Goal: Transaction & Acquisition: Purchase product/service

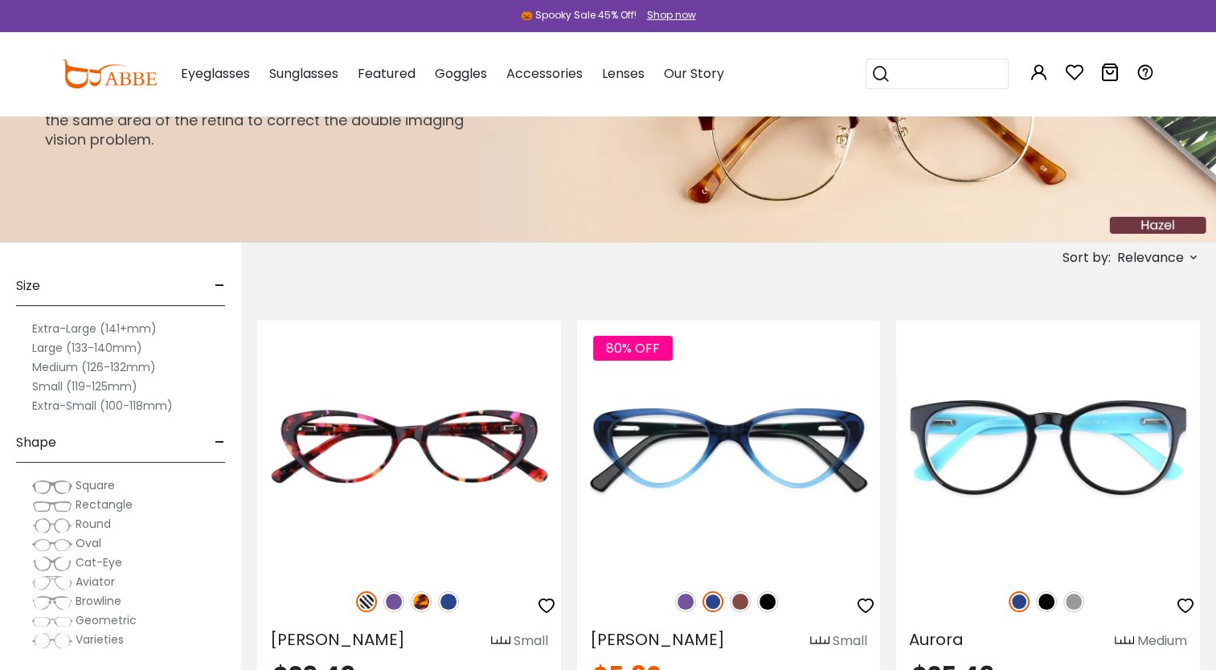
scroll to position [241, 0]
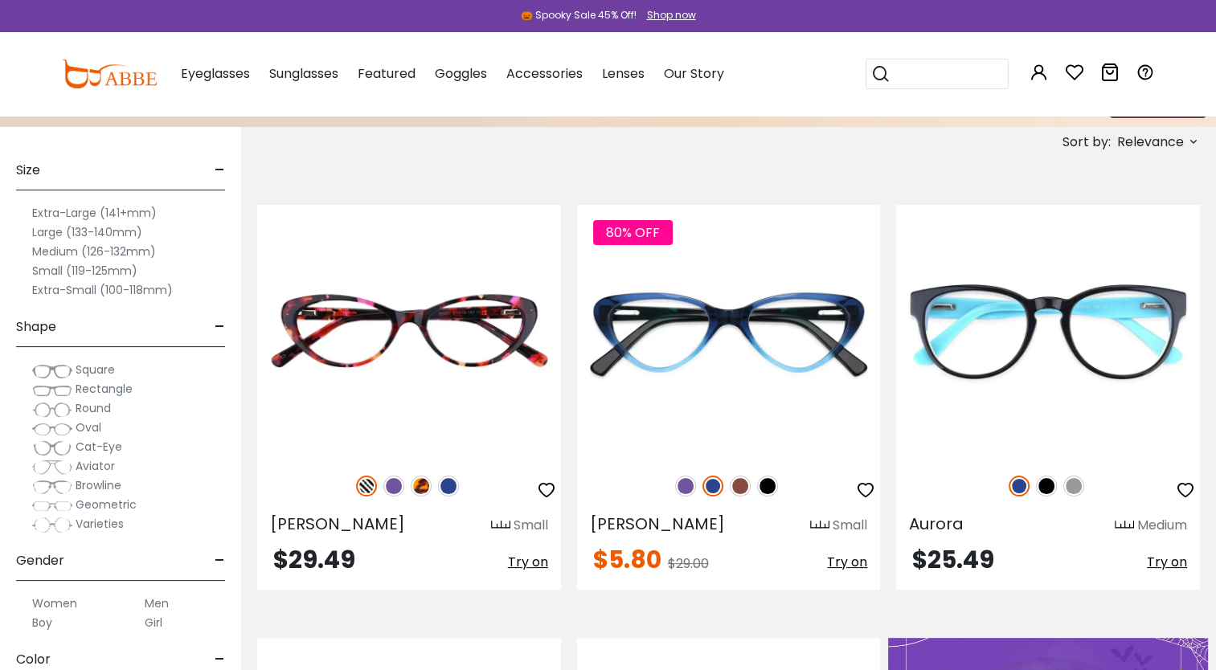
click at [96, 390] on span "Rectangle" at bounding box center [104, 389] width 57 height 16
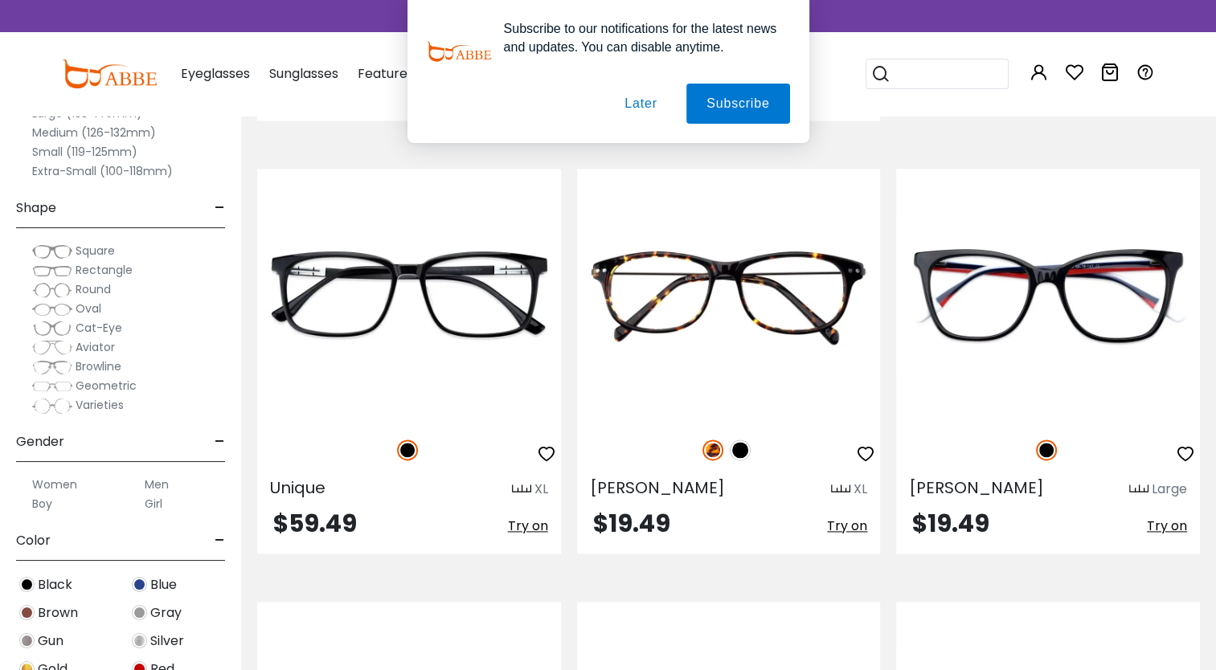
scroll to position [2331, 0]
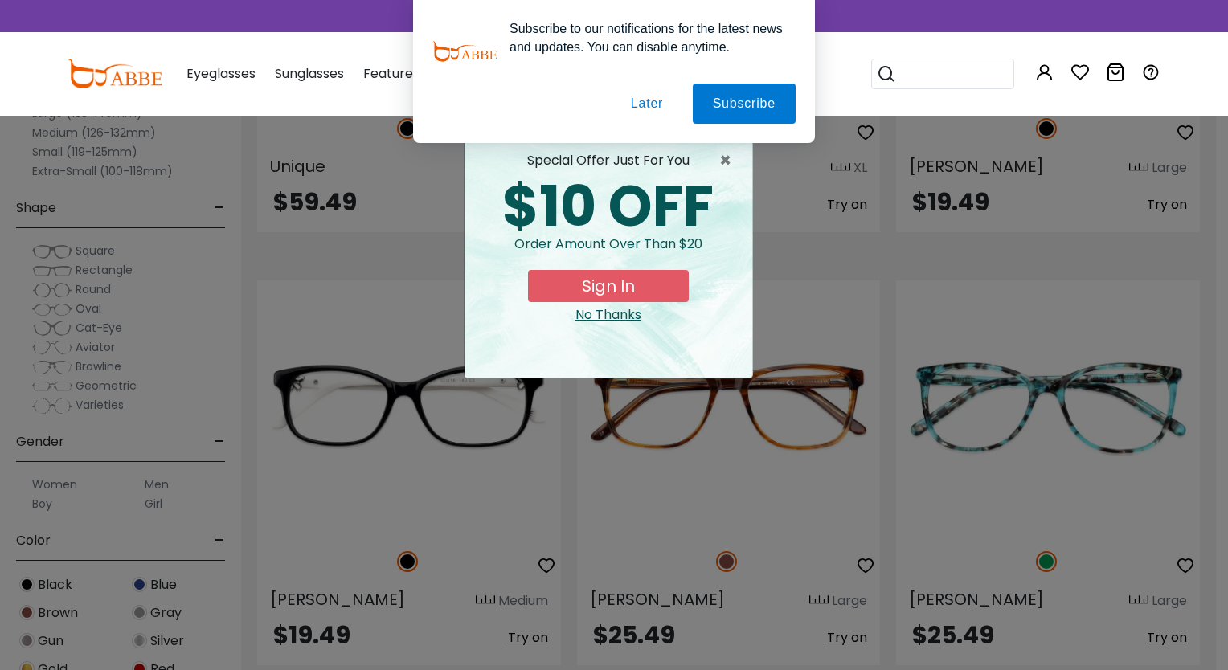
click at [596, 320] on div "No Thanks" at bounding box center [608, 314] width 262 height 19
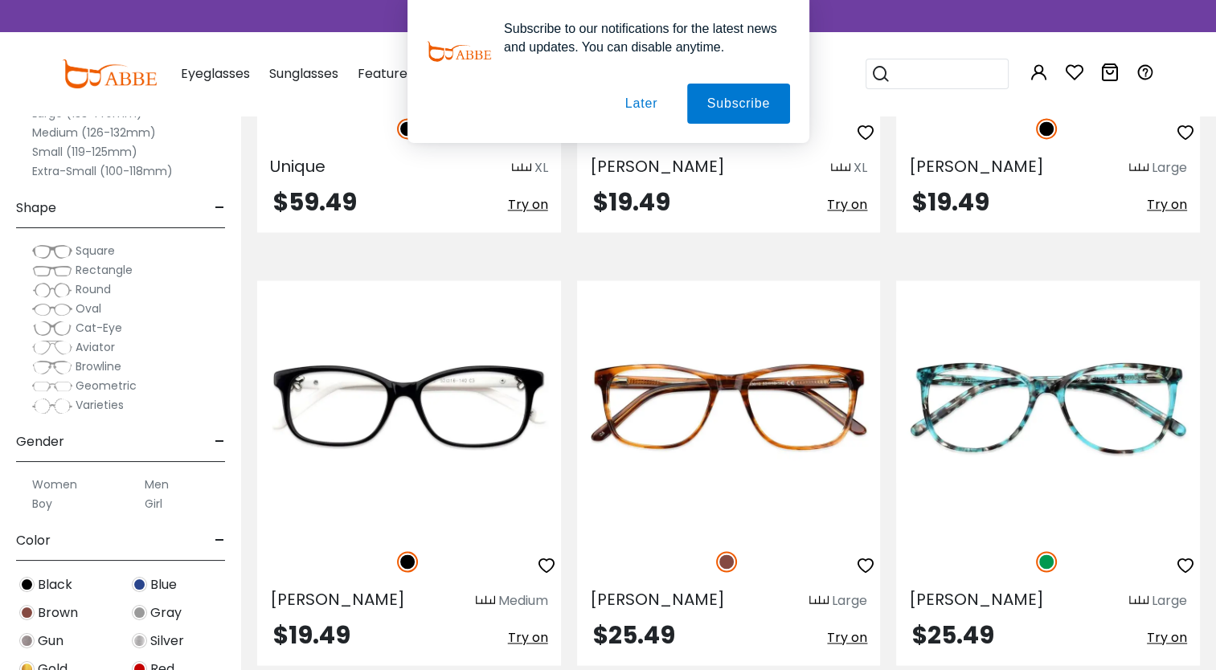
click at [643, 100] on button "Later" at bounding box center [640, 104] width 72 height 40
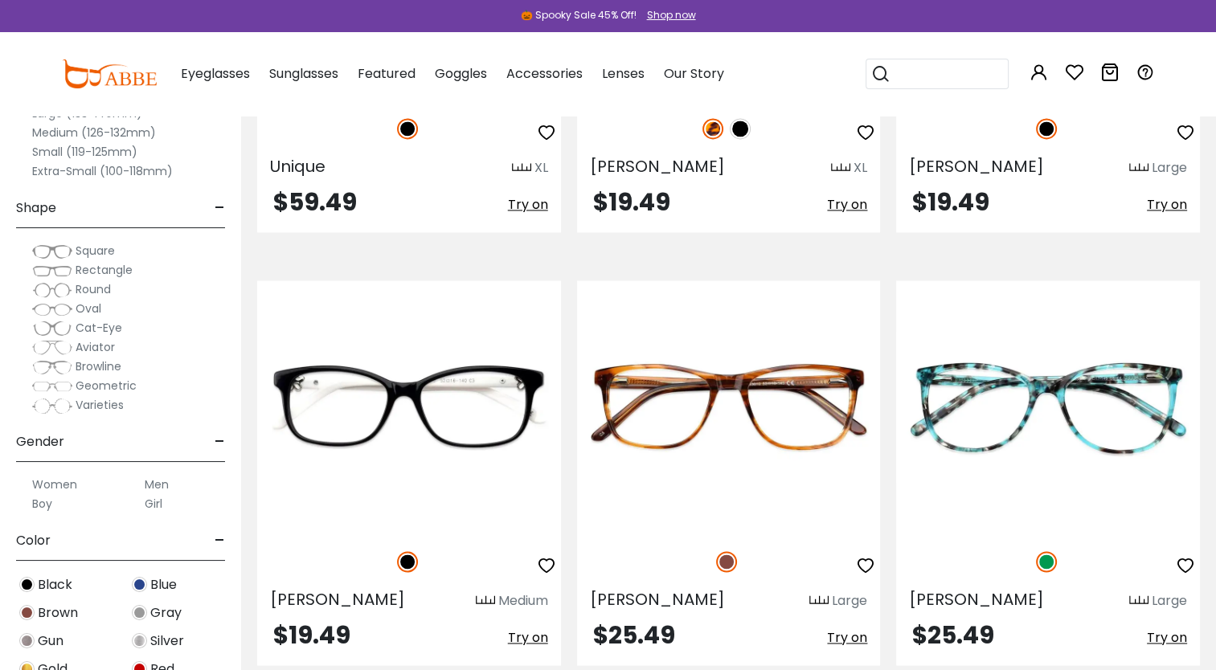
click at [58, 483] on label "Women" at bounding box center [54, 484] width 45 height 19
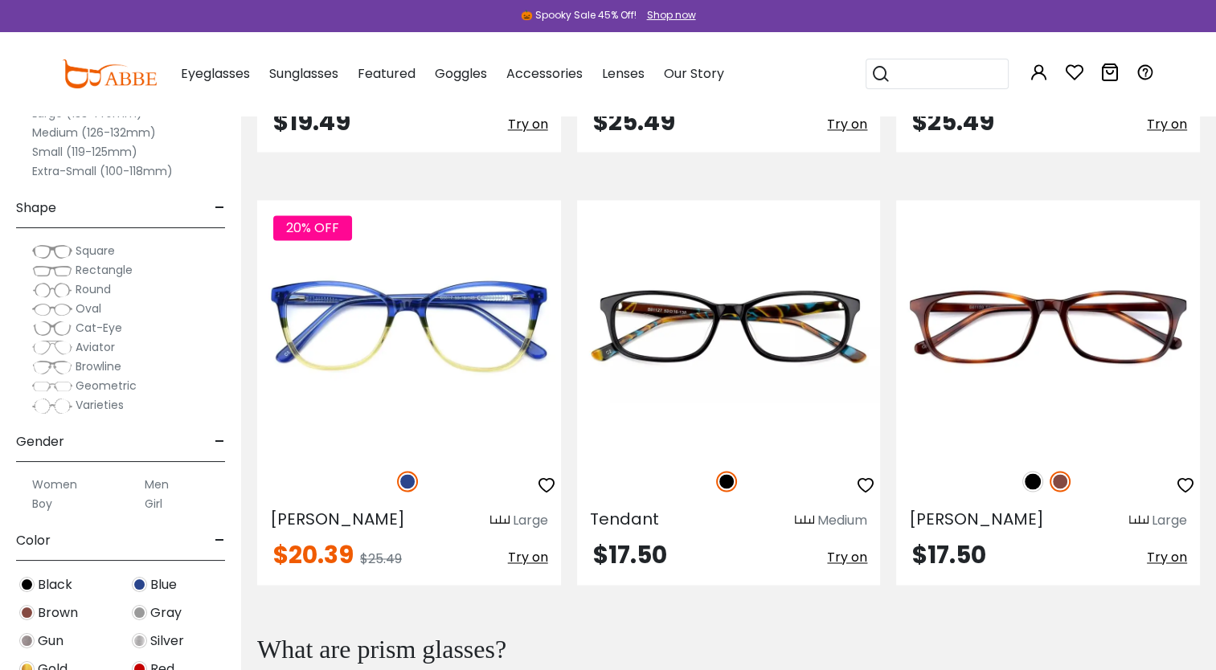
click at [106, 133] on label "Medium (126-132mm)" at bounding box center [94, 132] width 124 height 19
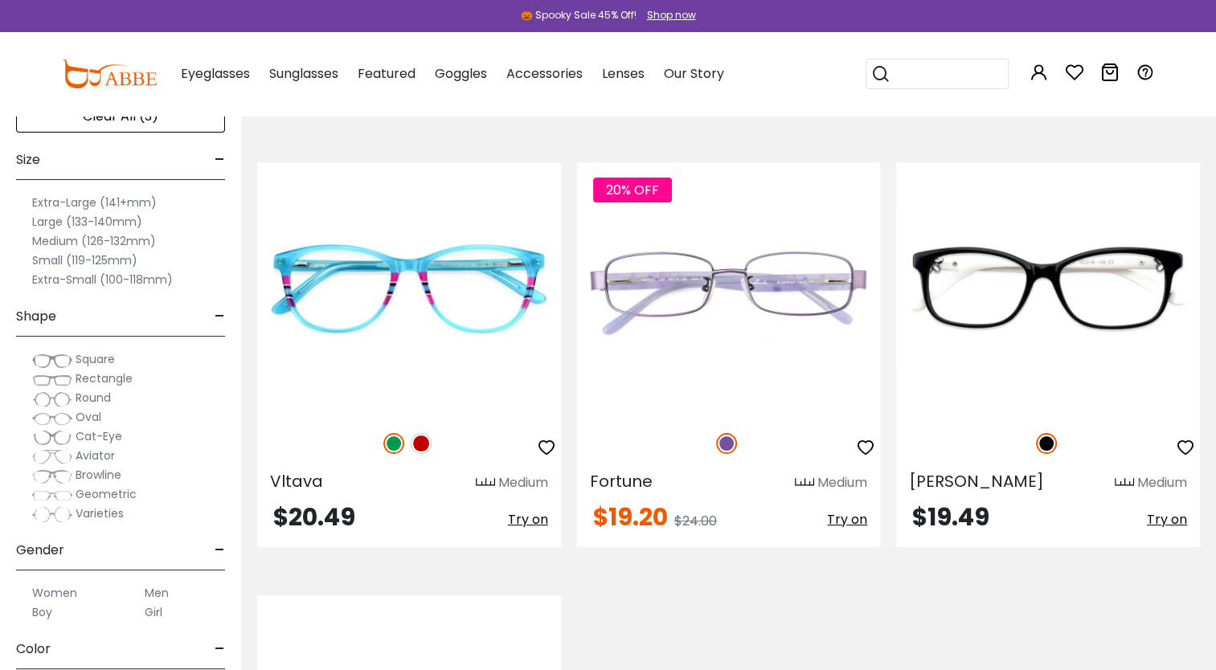
scroll to position [241, 0]
